Goal: Task Accomplishment & Management: Complete application form

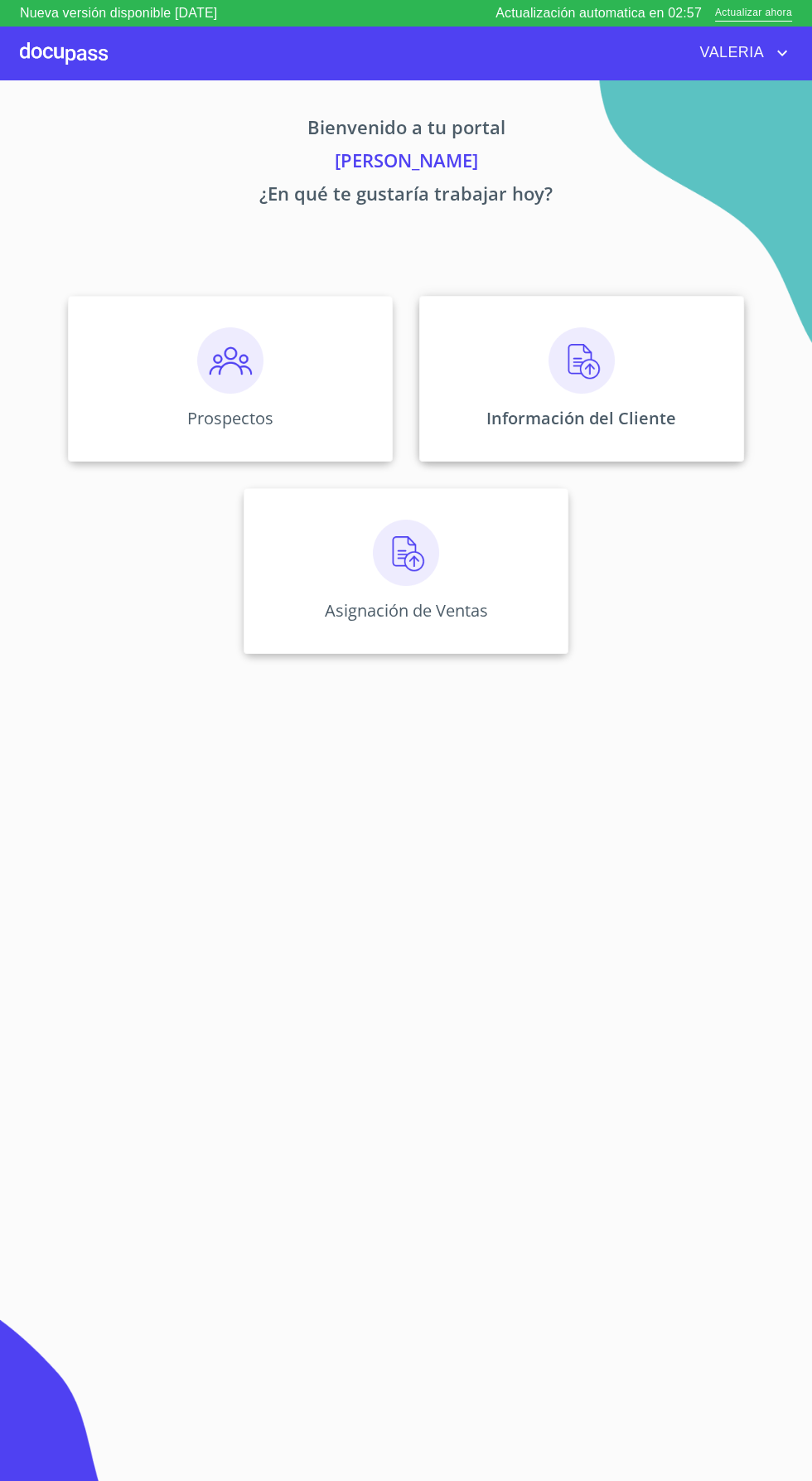
click at [520, 394] on div "Información del Cliente" at bounding box center [582, 379] width 325 height 166
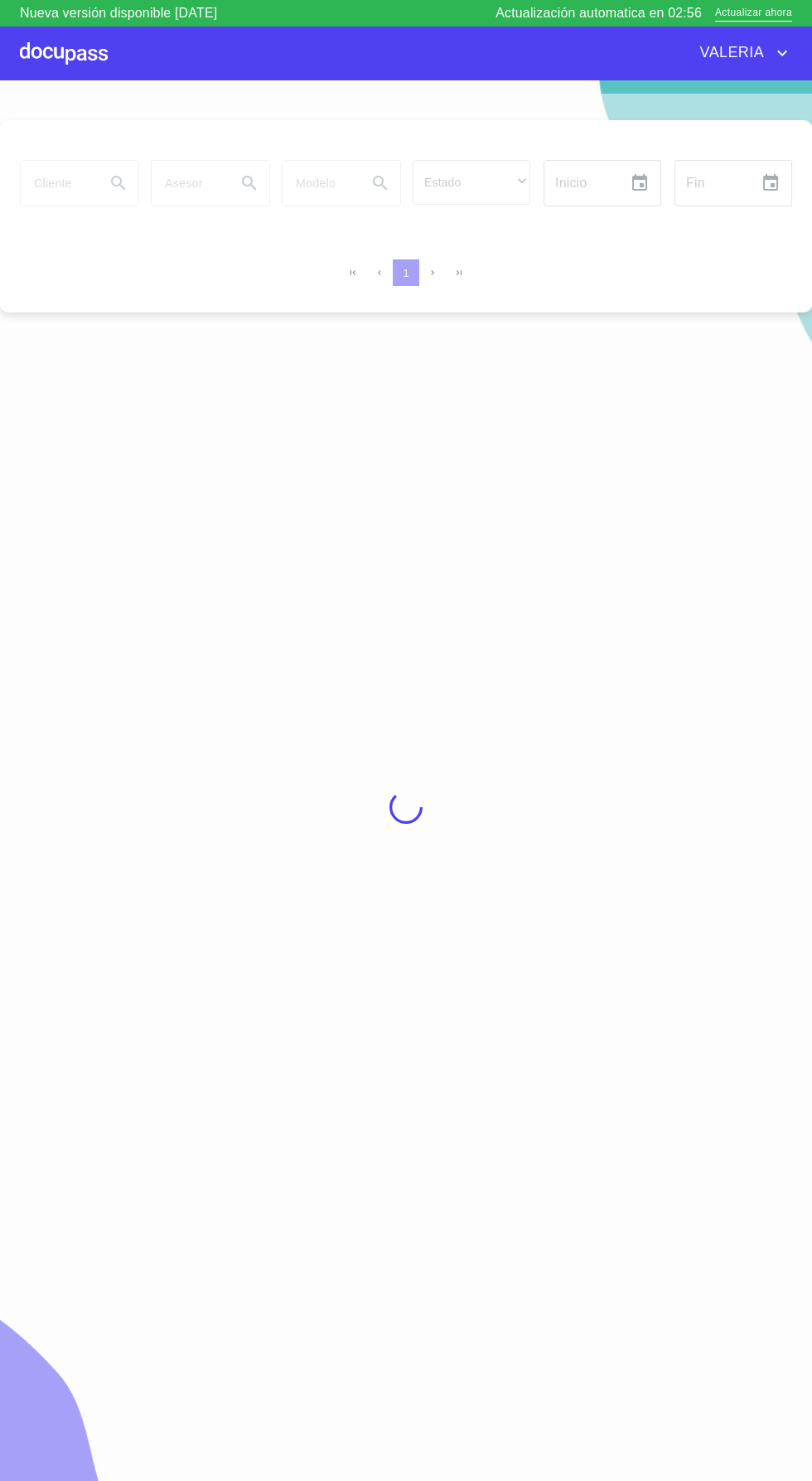
click at [47, 49] on div at bounding box center [64, 52] width 88 height 53
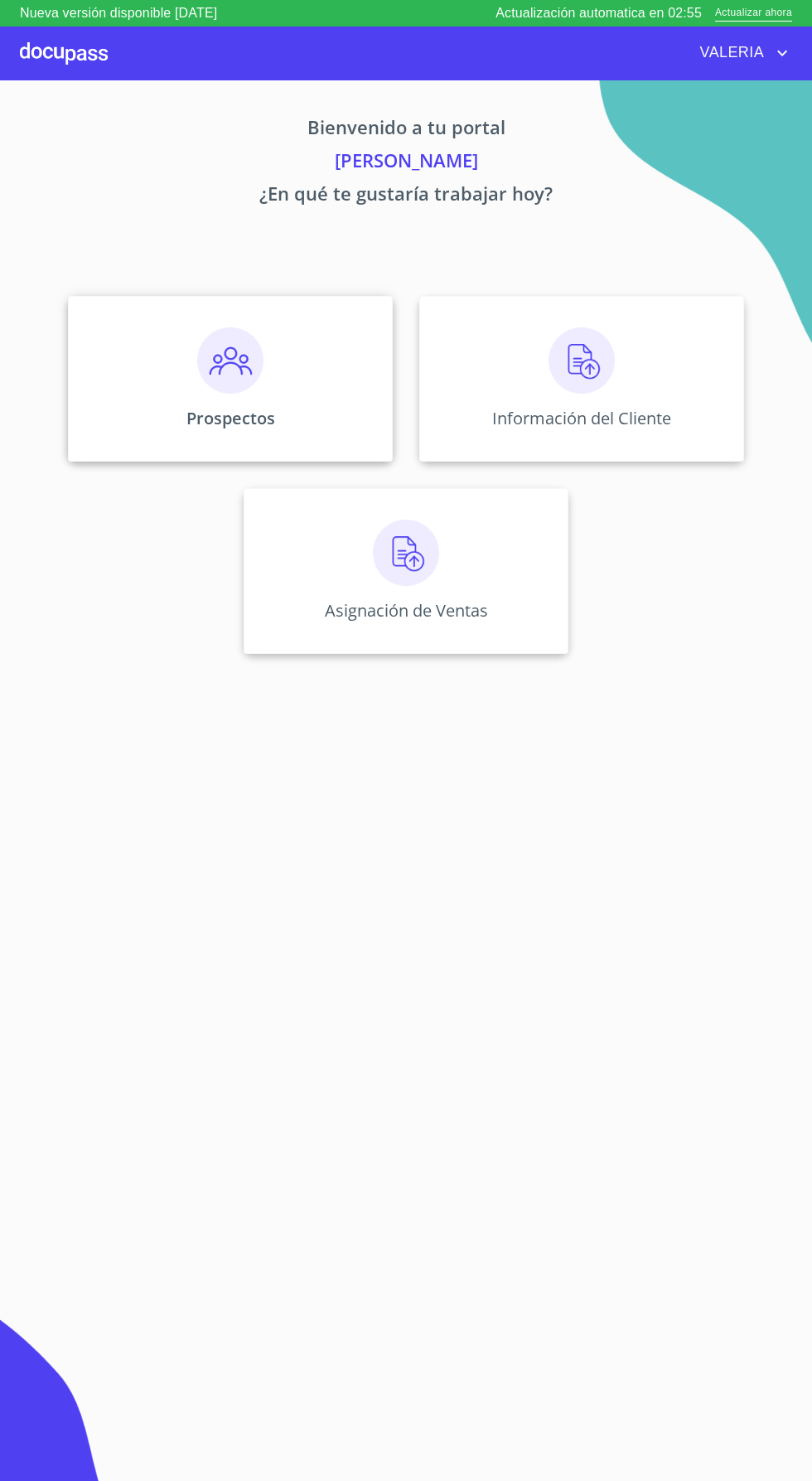
click at [187, 385] on div "Prospectos" at bounding box center [230, 379] width 325 height 166
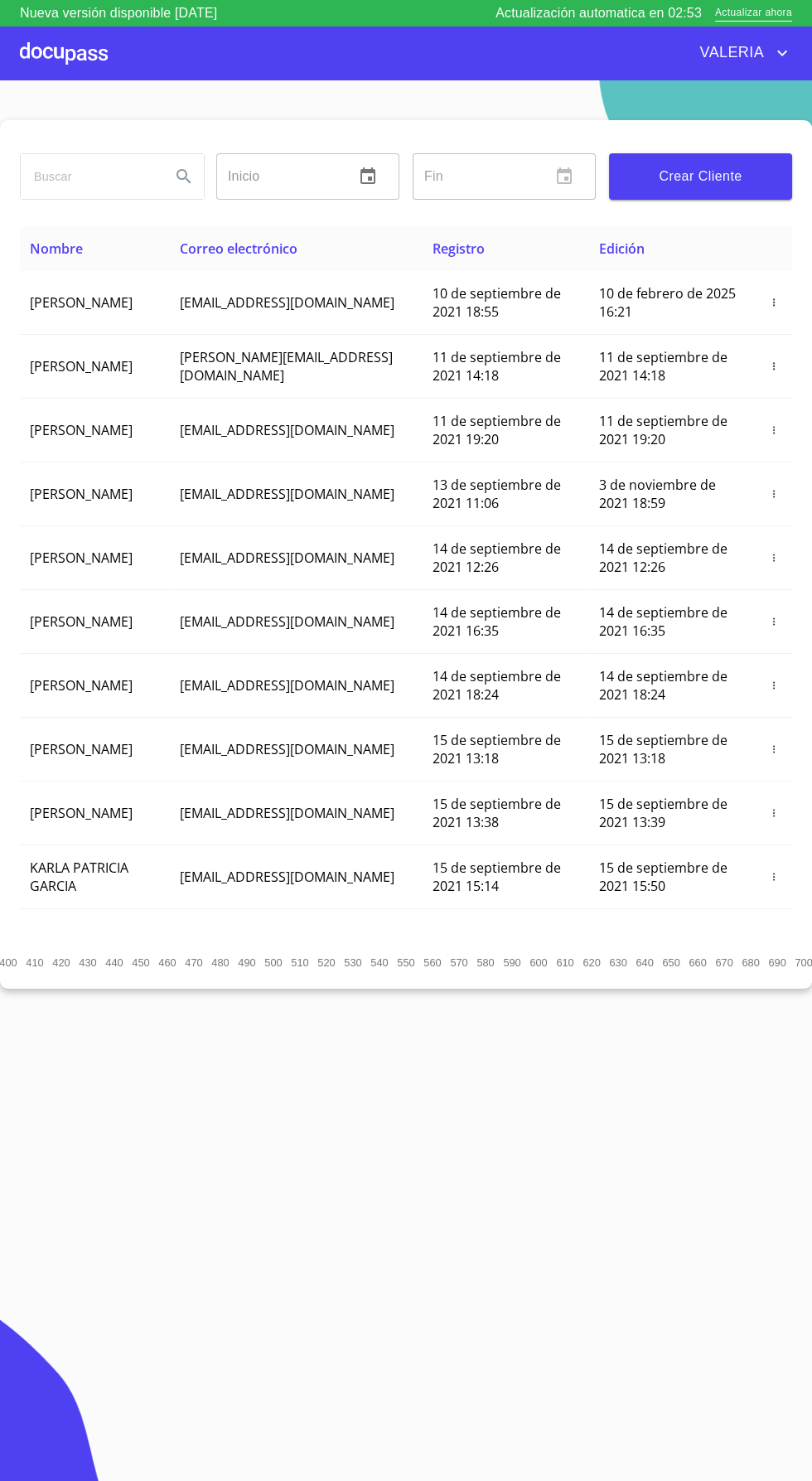
click at [53, 176] on input "search" at bounding box center [89, 177] width 137 height 44
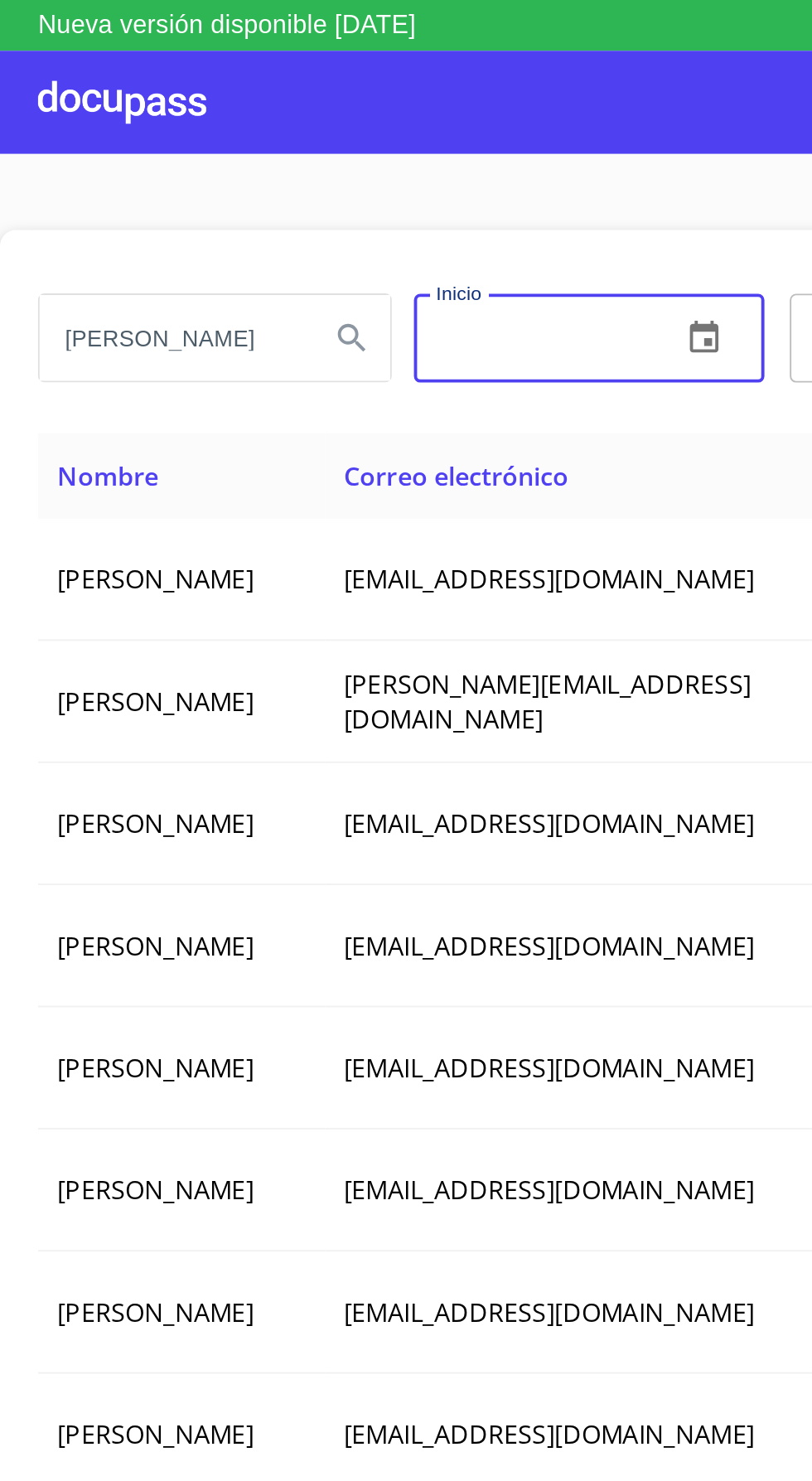
click at [173, 181] on button "Search" at bounding box center [183, 176] width 40 height 40
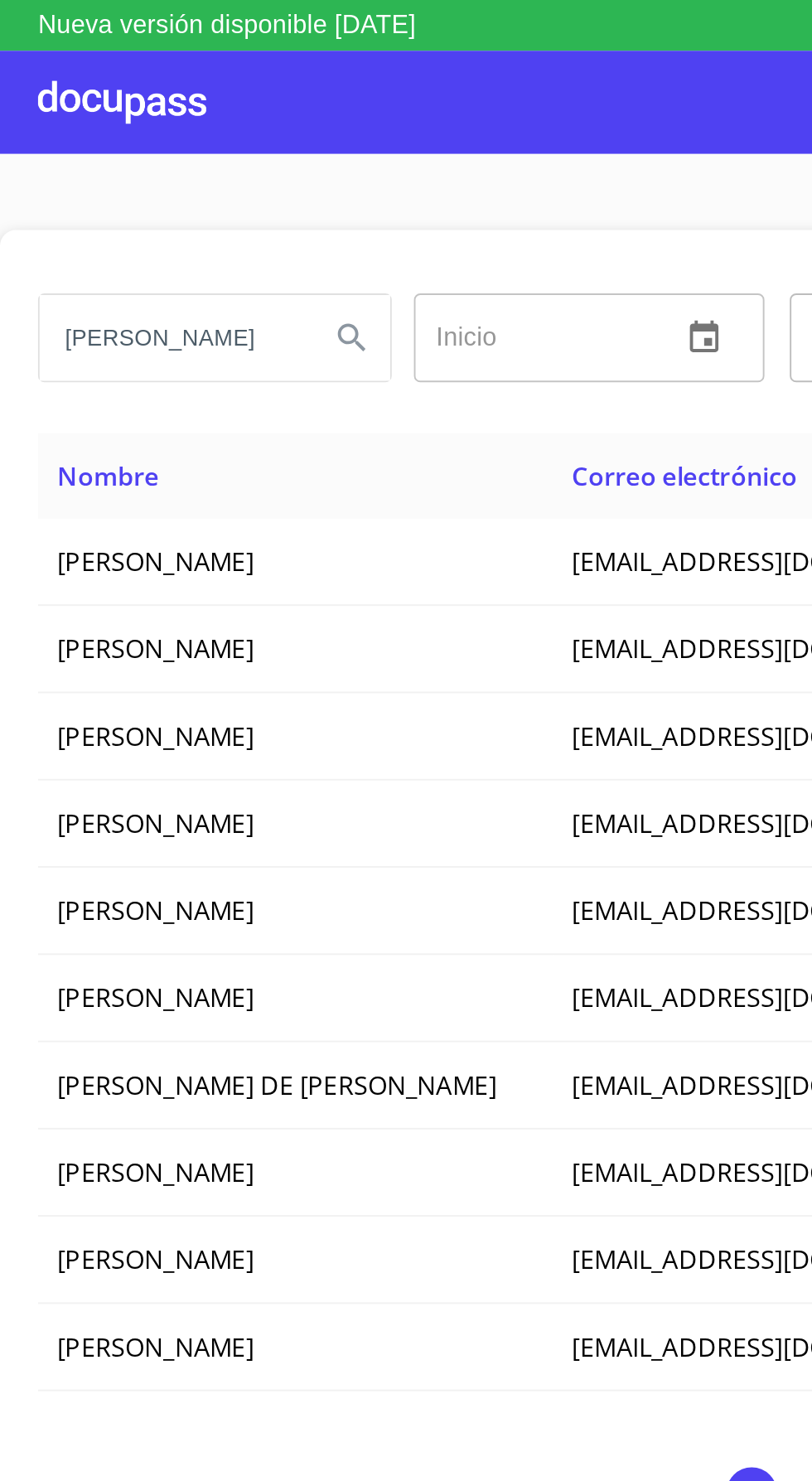
click at [94, 157] on input "[PERSON_NAME]" at bounding box center [89, 177] width 137 height 44
type input "[PERSON_NAME]"
click at [184, 191] on button "Search" at bounding box center [183, 176] width 40 height 40
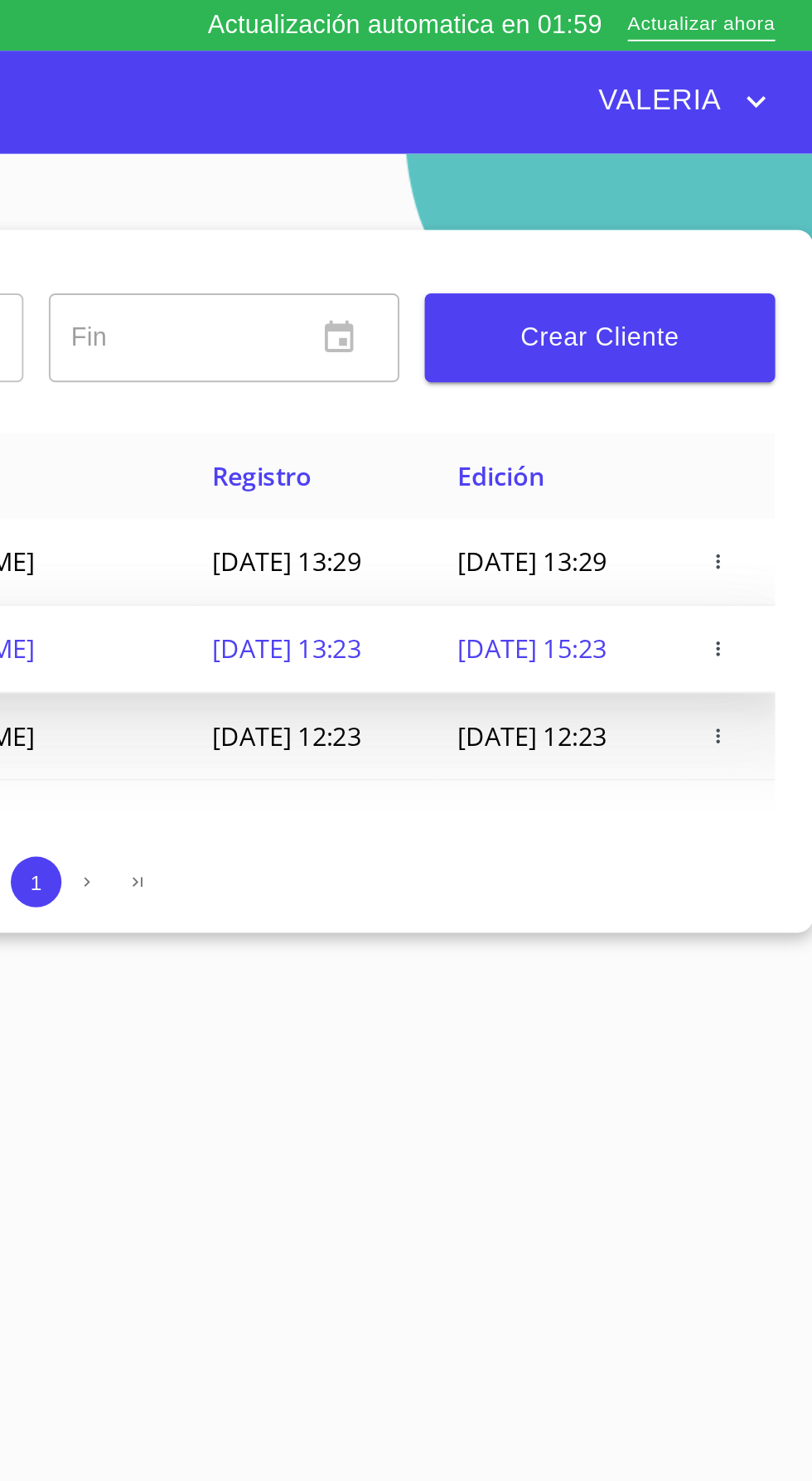
click at [763, 343] on icon "button" at bounding box center [762, 339] width 2 height 8
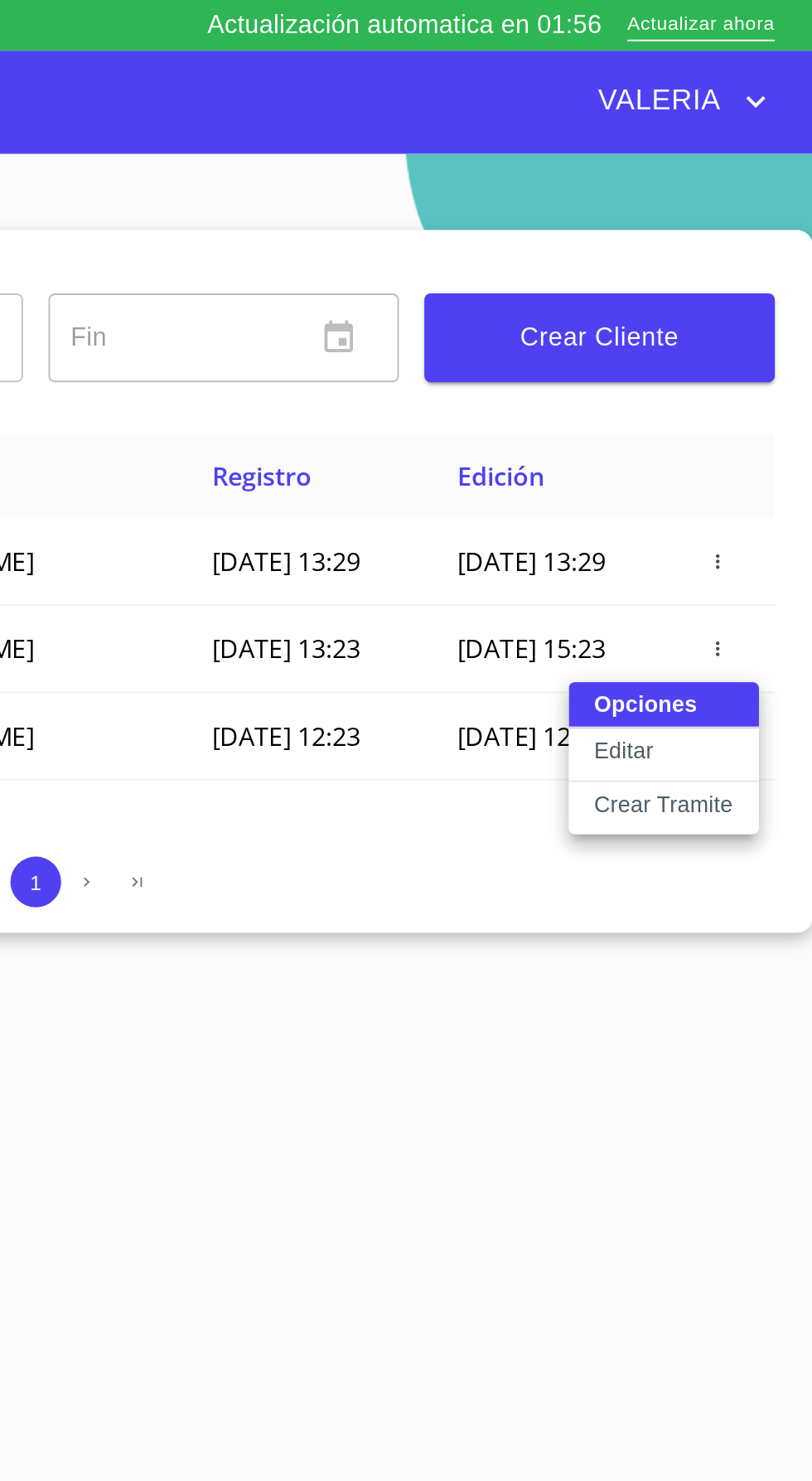
click at [737, 419] on p "Crear Tramite" at bounding box center [734, 420] width 73 height 16
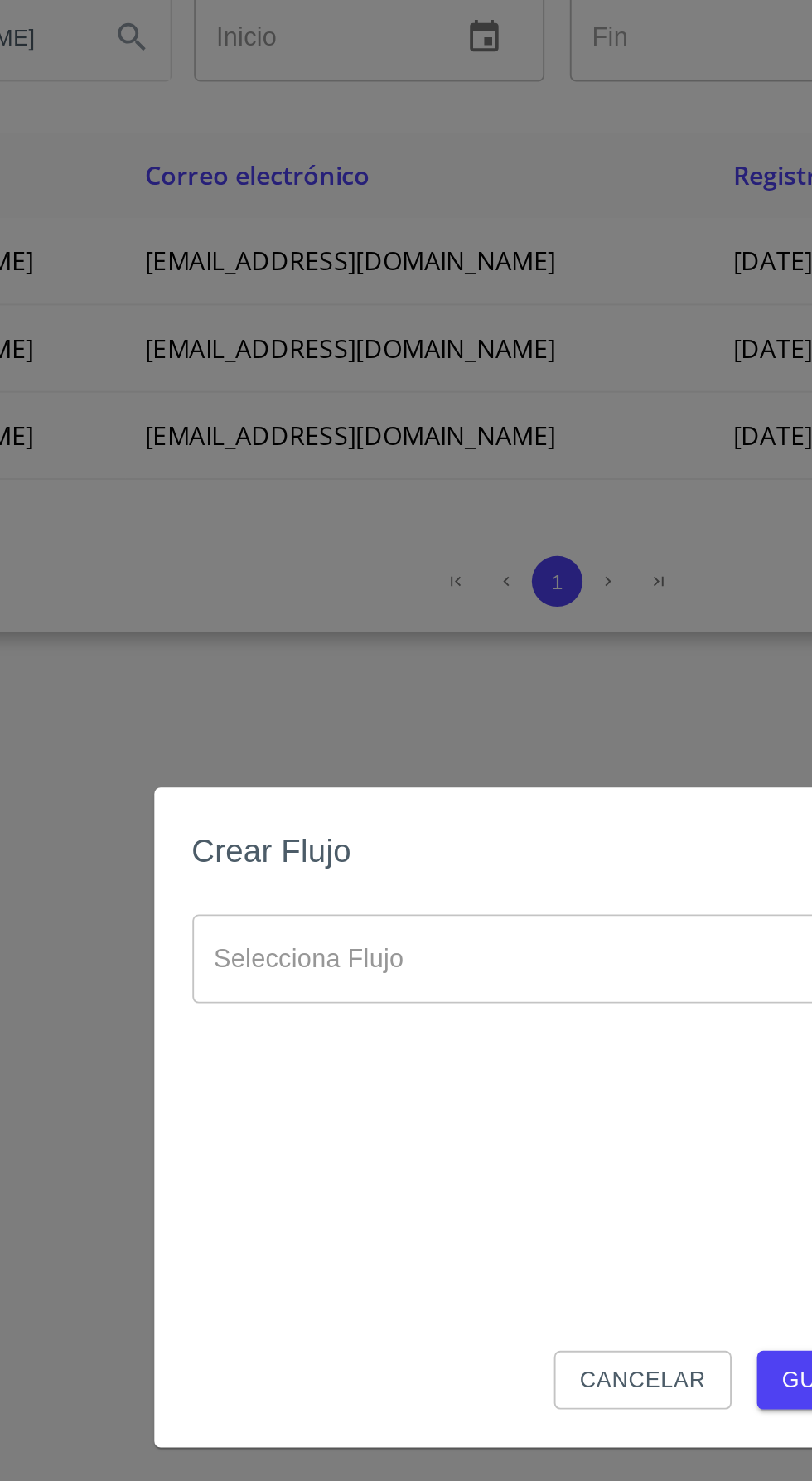
click at [332, 663] on body "Nueva versión disponible [DATE] Actualización automatica en 01:45 Actualizar ah…" at bounding box center [406, 740] width 812 height 1481
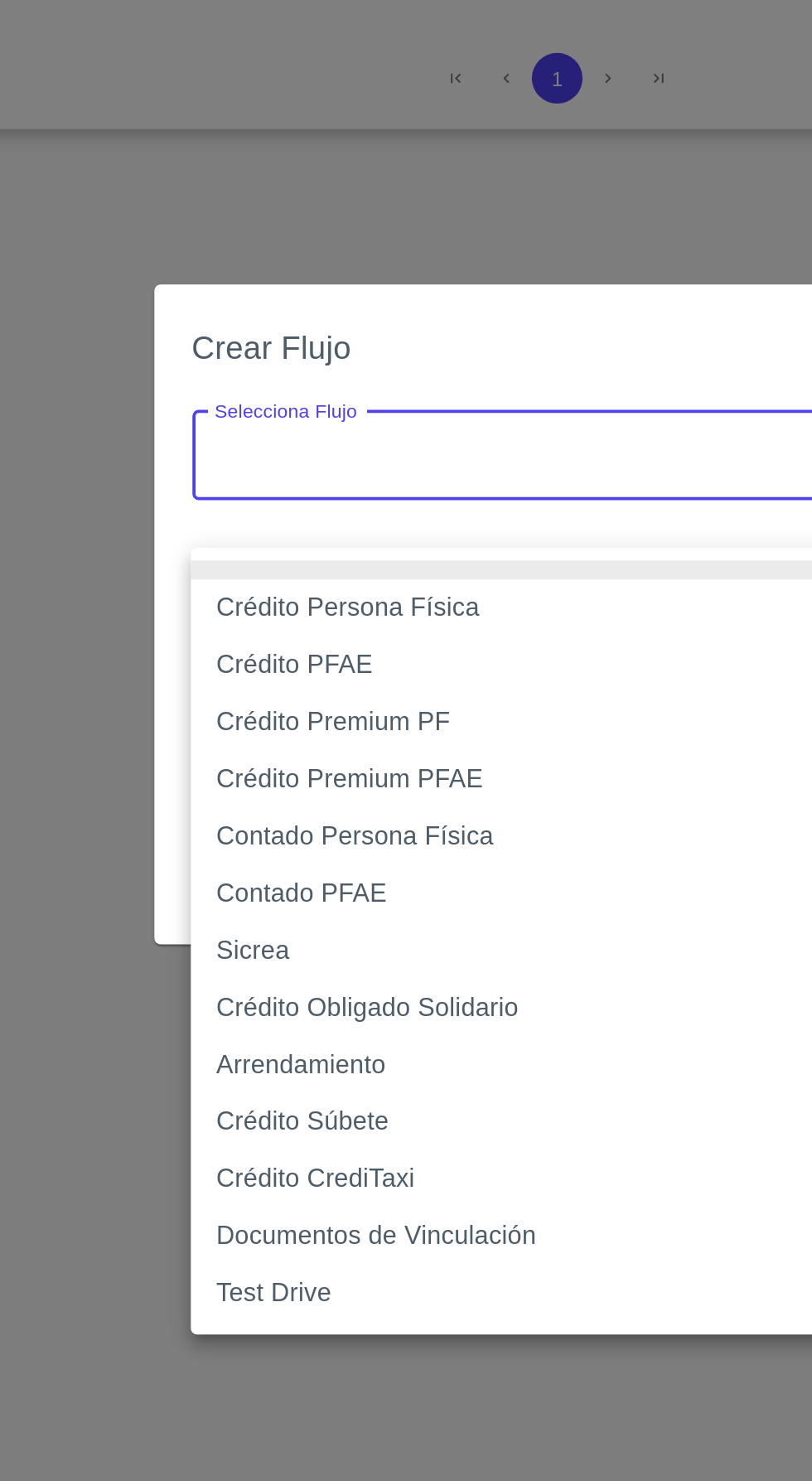
click at [396, 551] on div at bounding box center [406, 740] width 812 height 1481
